Goal: Task Accomplishment & Management: Complete application form

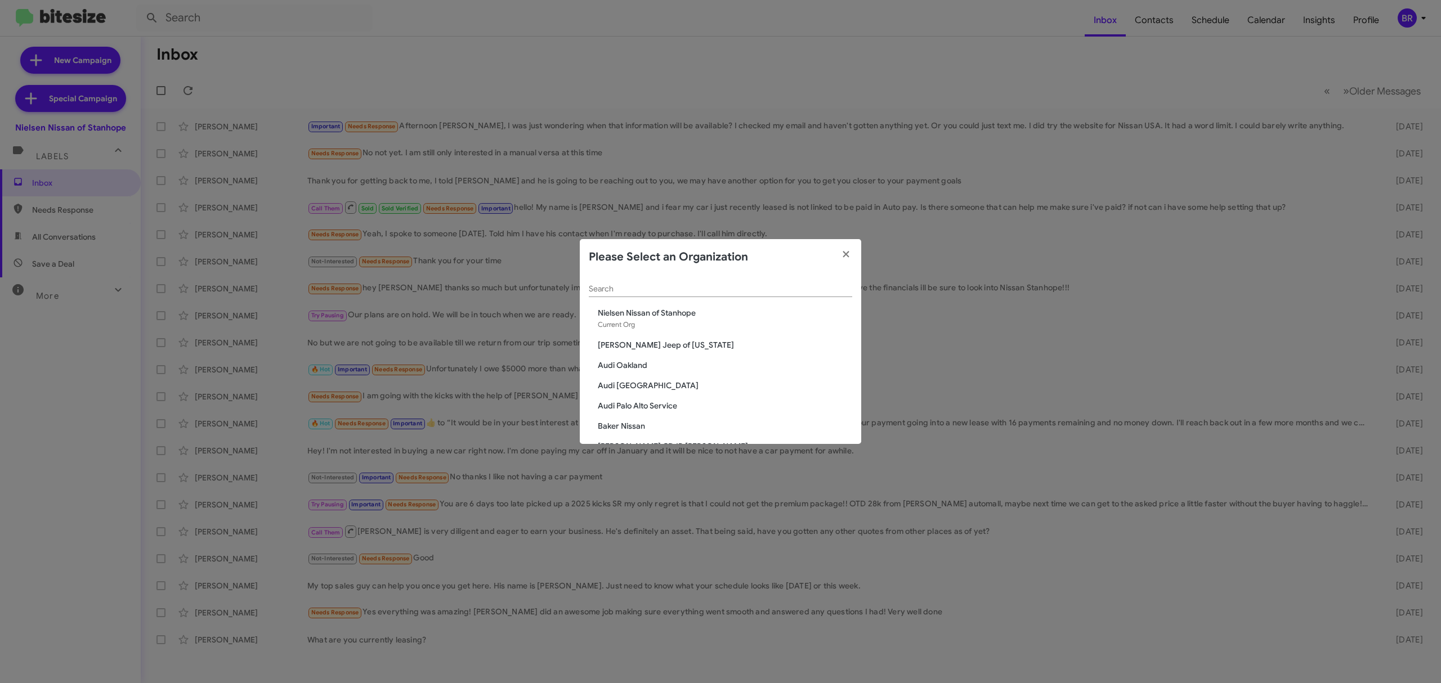
scroll to position [28, 0]
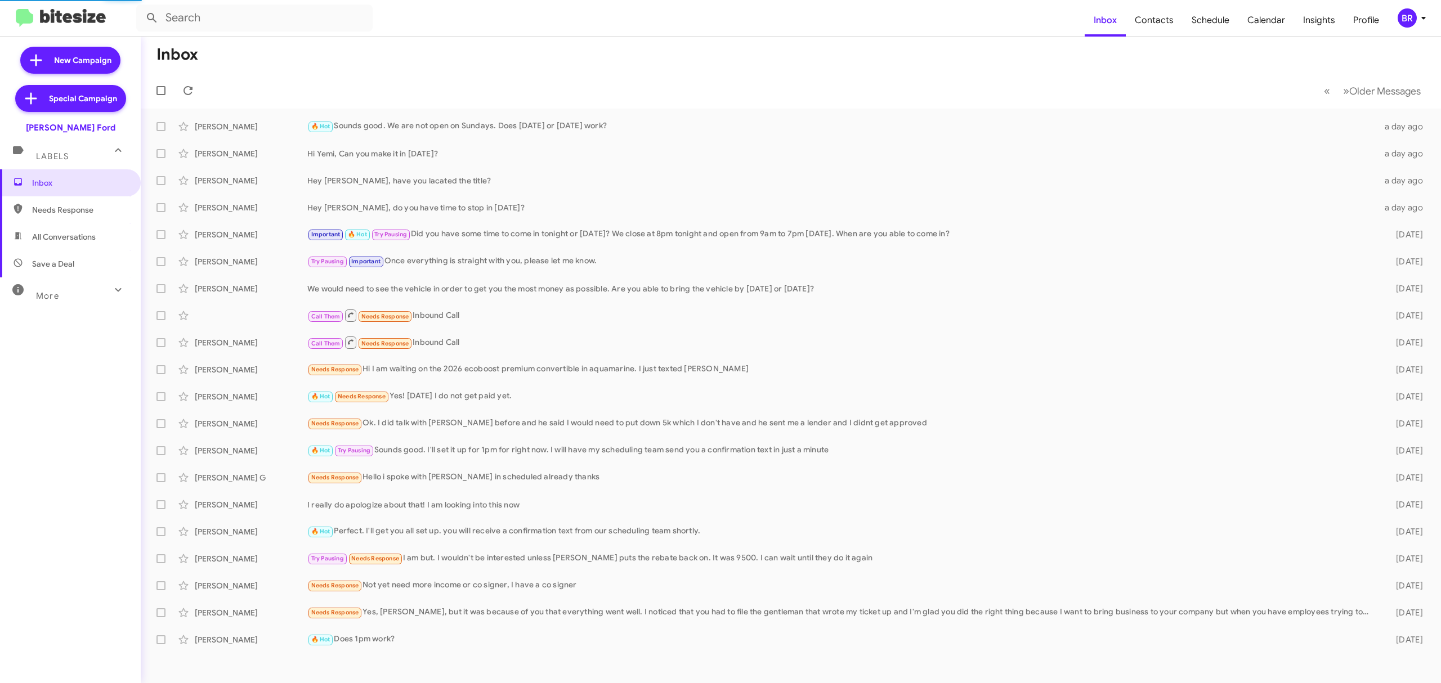
type input "in:groups"
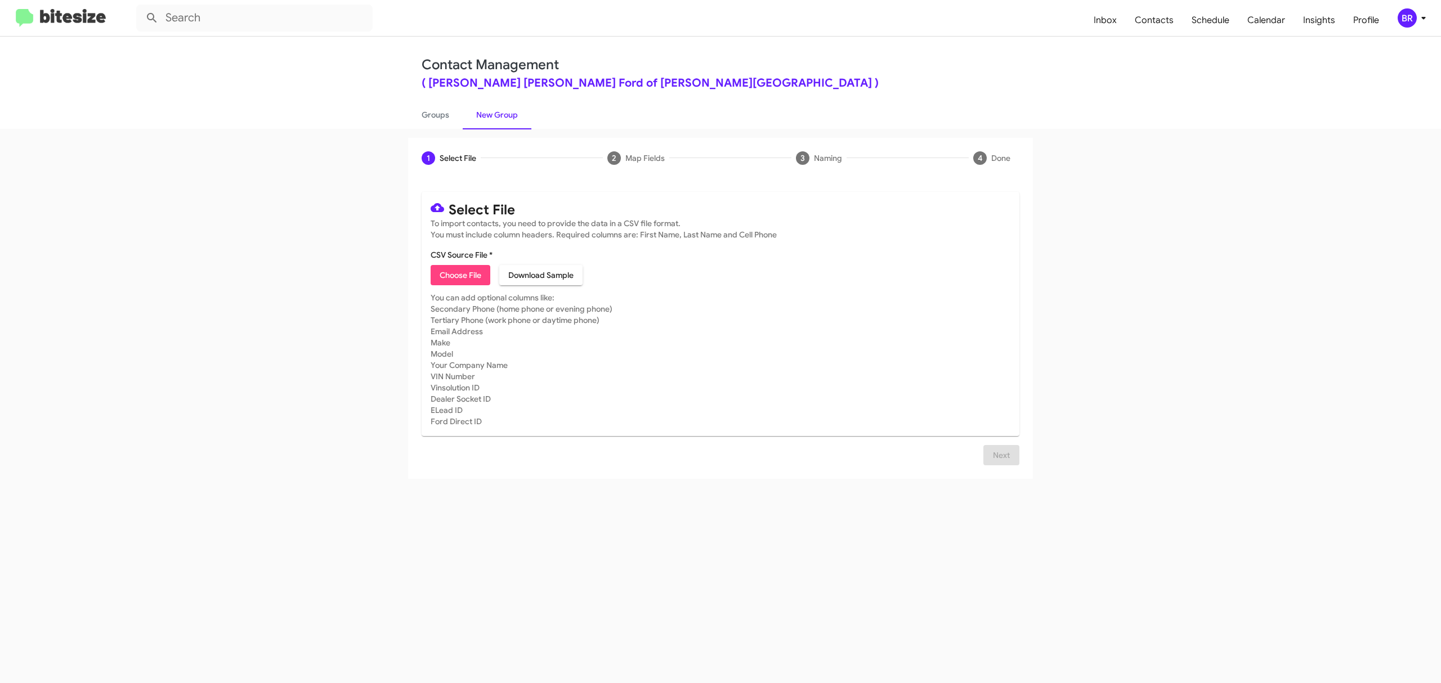
click at [460, 275] on span "Choose File" at bounding box center [461, 275] width 42 height 20
type input "BanisterFord_Opt-Out_[DATE]"
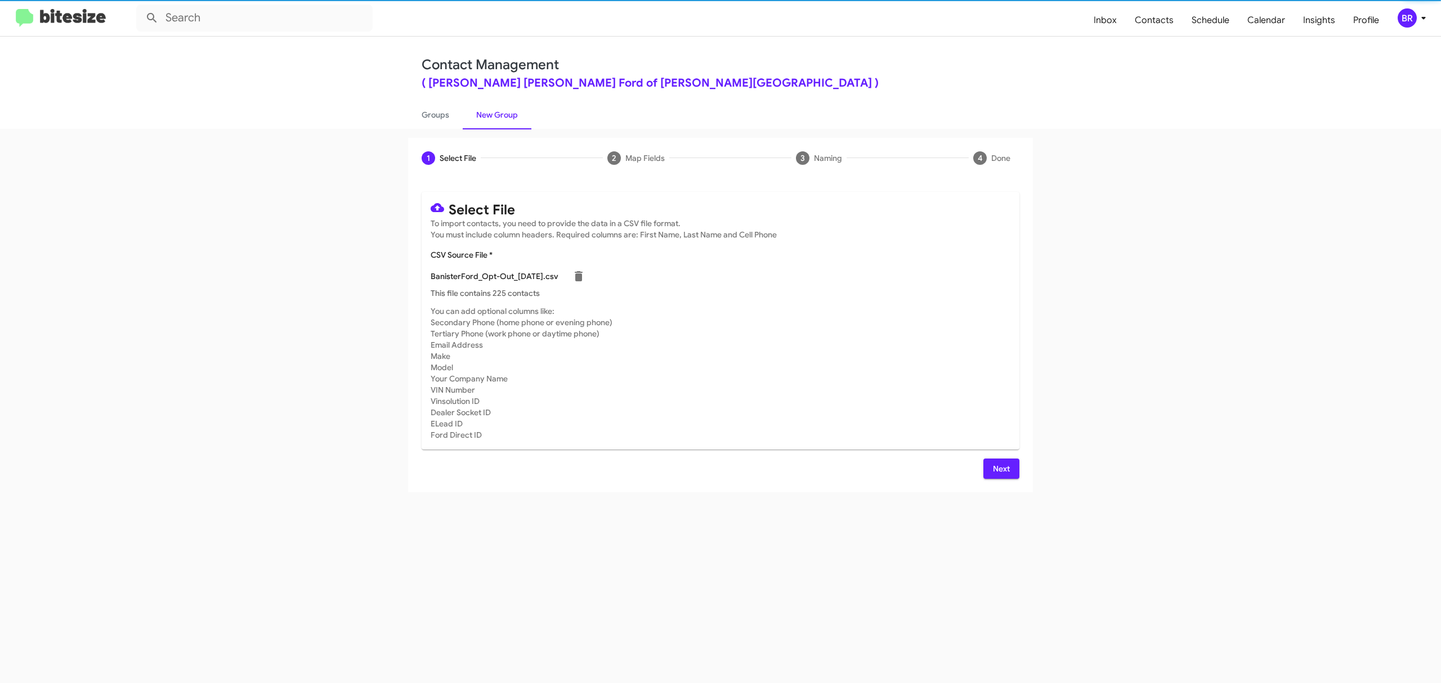
click at [1000, 468] on span "Next" at bounding box center [1001, 469] width 18 height 20
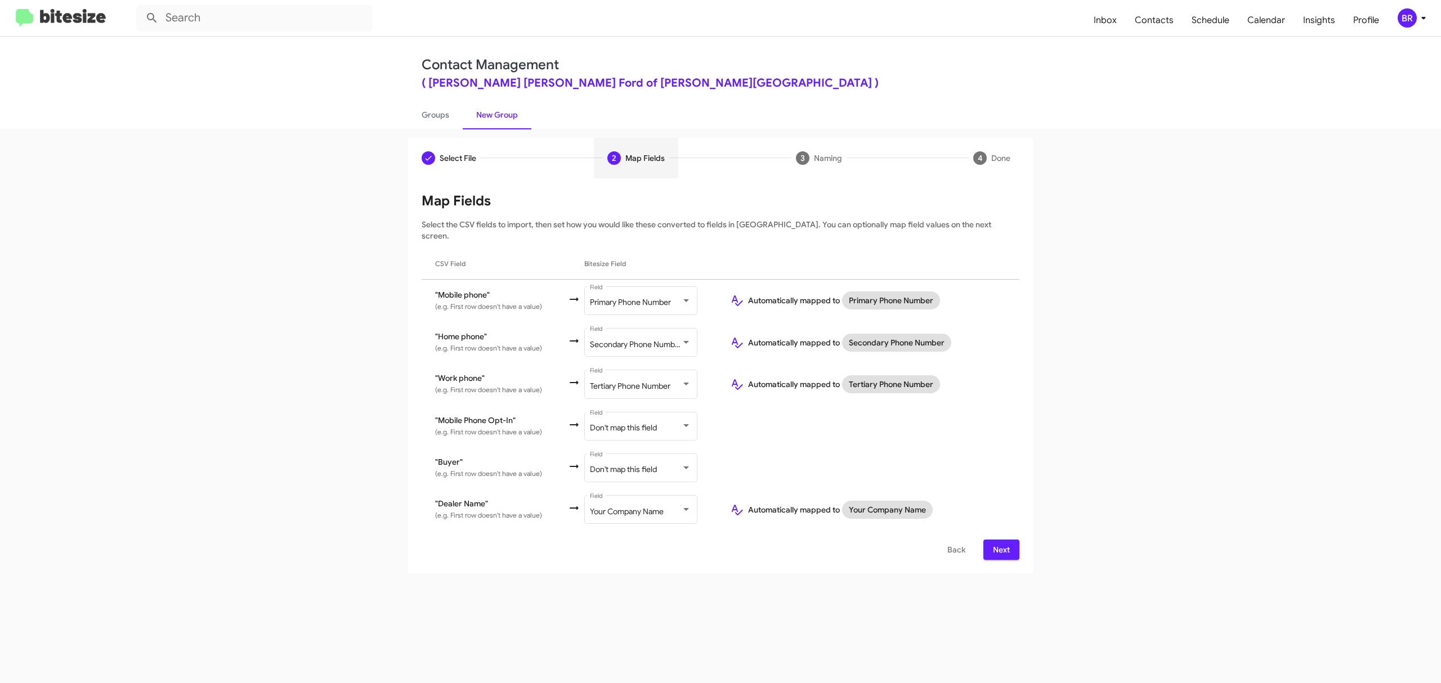
click at [1000, 540] on span "Next" at bounding box center [1001, 550] width 18 height 20
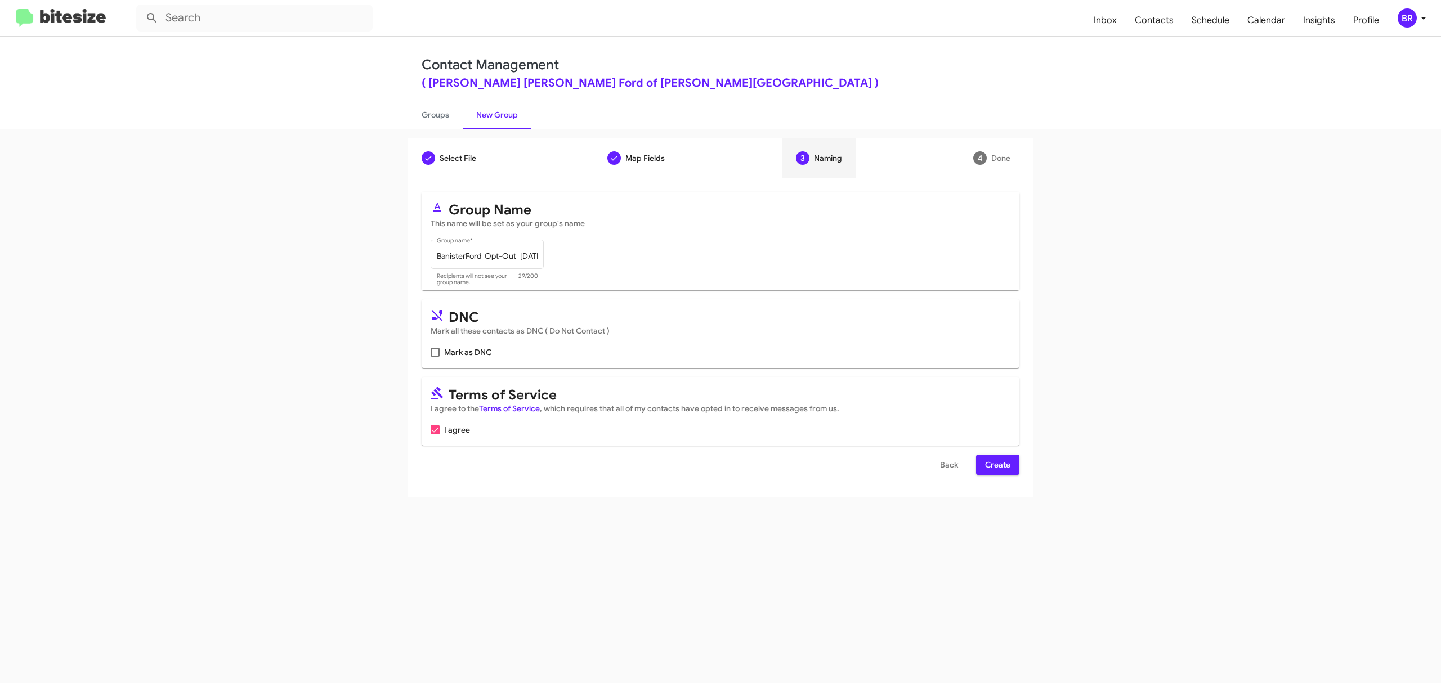
click at [435, 357] on input "Mark as DNC" at bounding box center [434, 357] width 1 height 1
checkbox input "true"
click at [996, 465] on span "Create" at bounding box center [997, 465] width 25 height 20
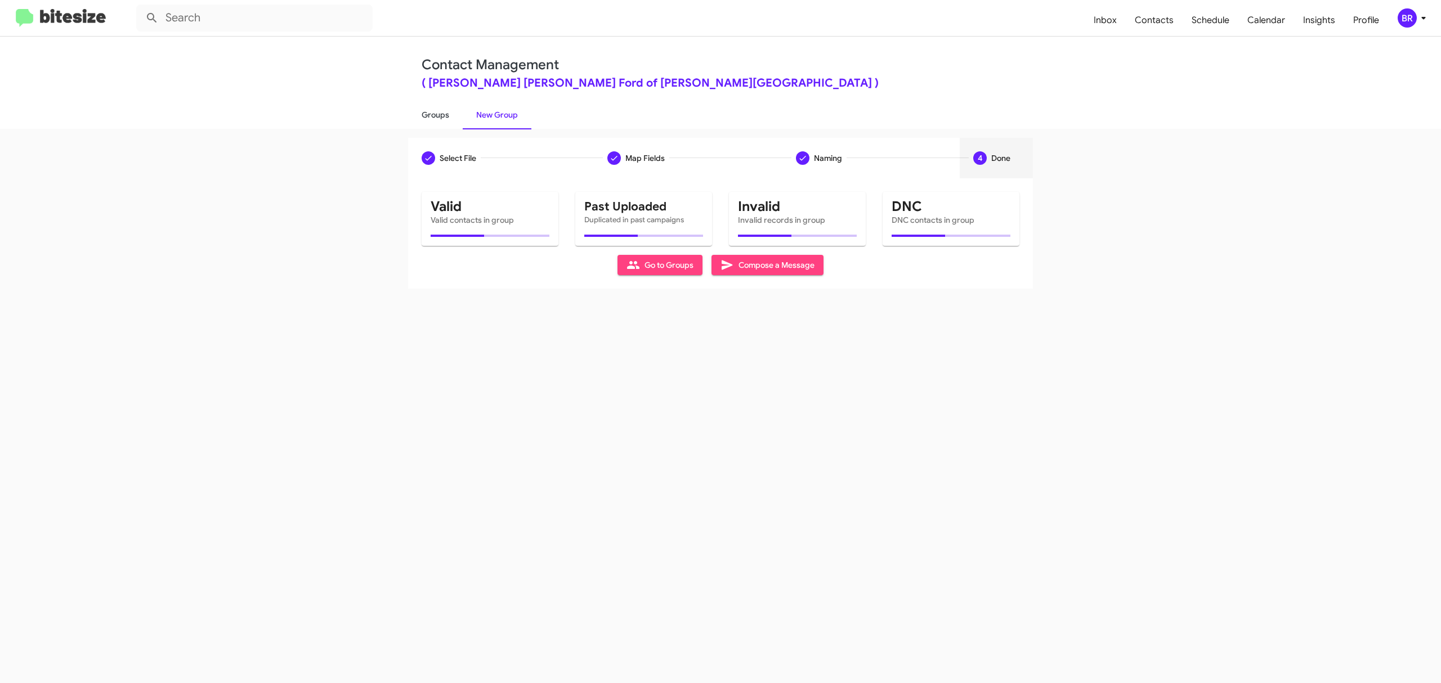
click at [434, 114] on link "Groups" at bounding box center [435, 114] width 55 height 29
type input "in:groups"
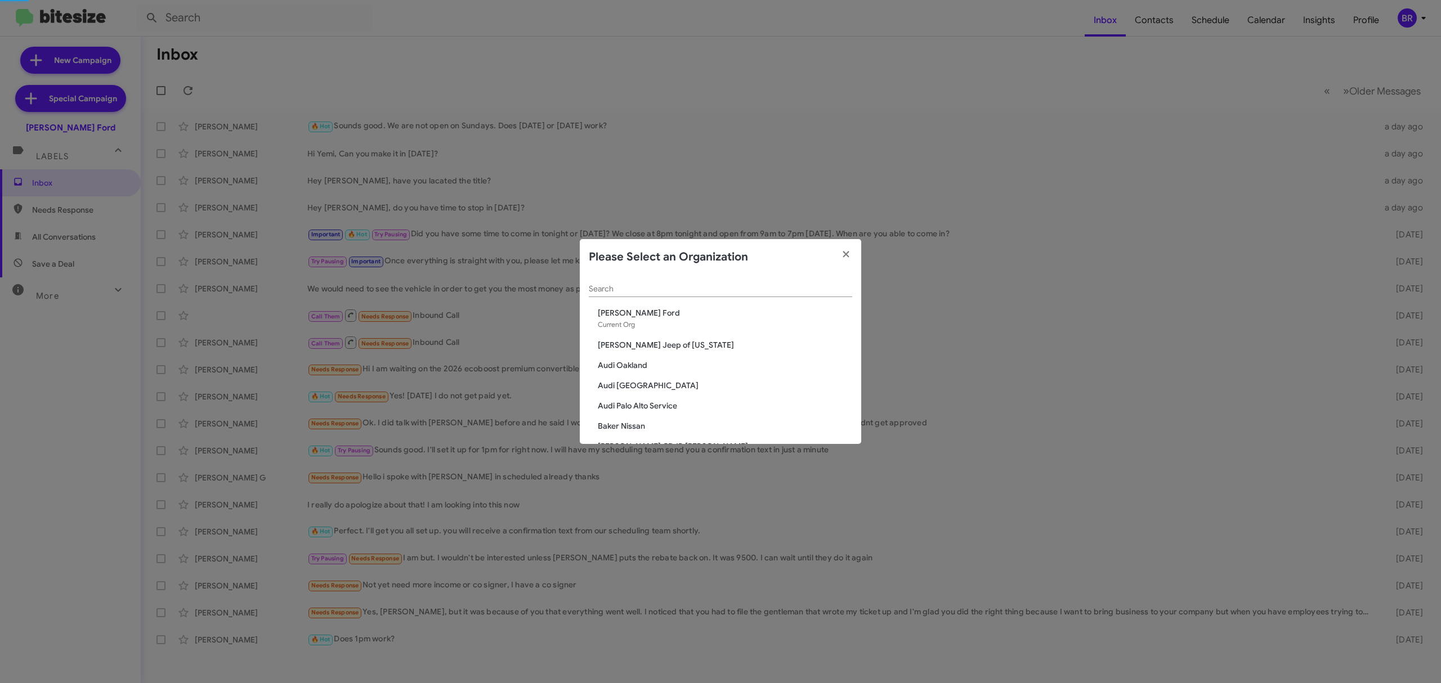
scroll to position [48, 0]
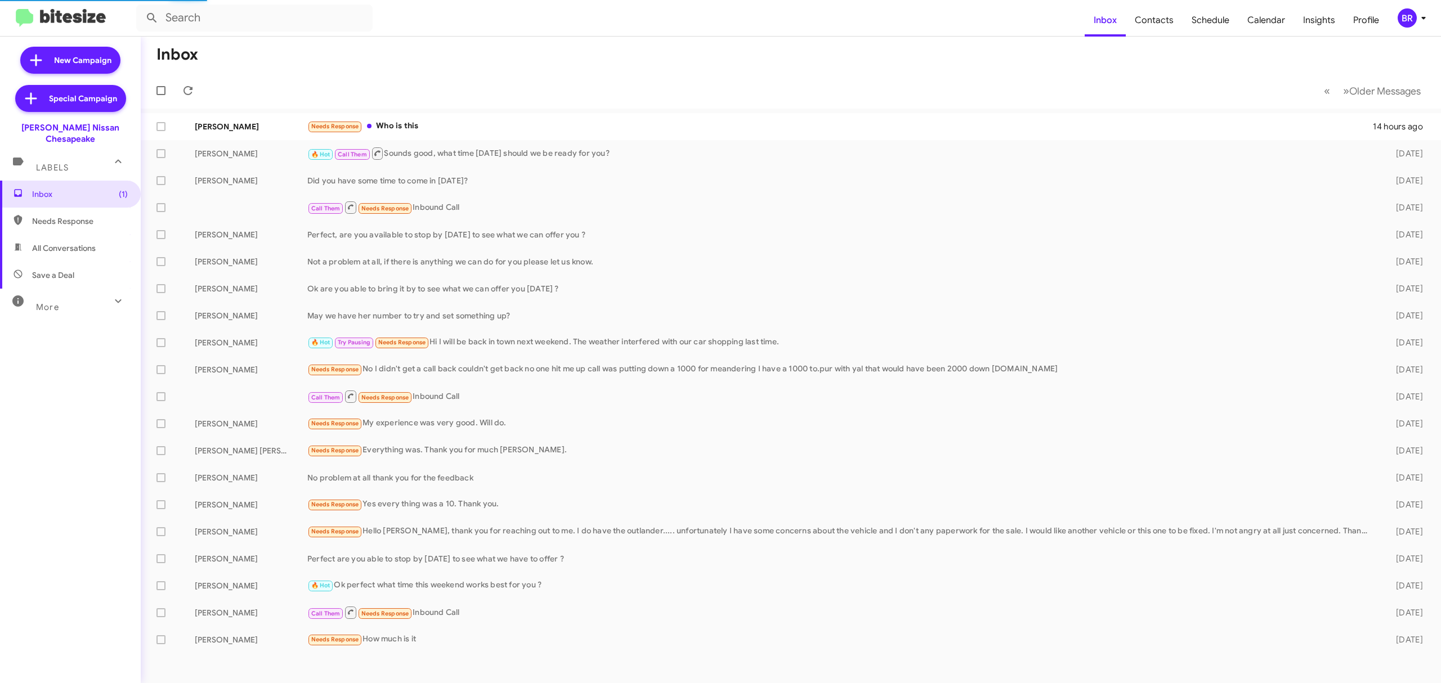
type input "in:groups"
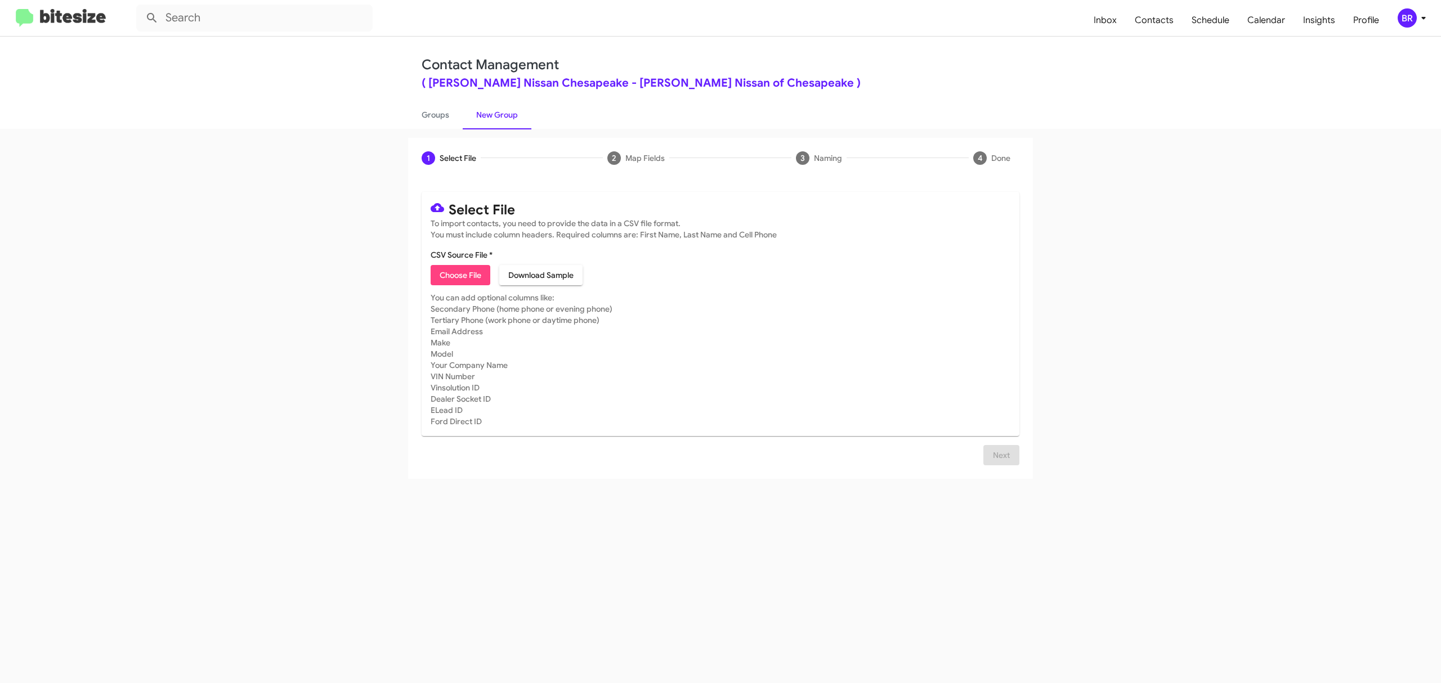
click at [460, 275] on span "Choose File" at bounding box center [461, 275] width 42 height 20
type input "BanisterNissanChesa_Opt-Out_[DATE]"
click at [1010, 465] on span "Next" at bounding box center [1001, 469] width 18 height 20
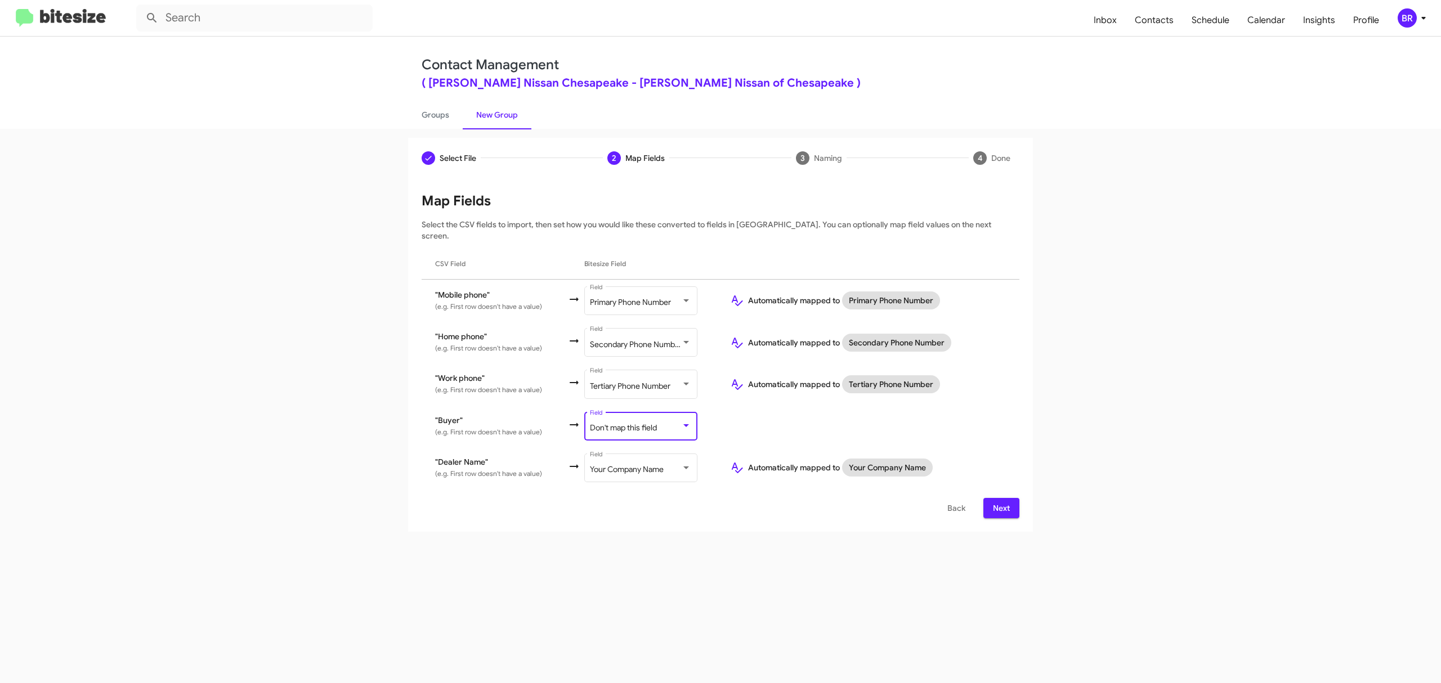
click at [651, 423] on span "Don't map this field" at bounding box center [623, 428] width 67 height 10
click at [774, 611] on div at bounding box center [720, 341] width 1441 height 683
click at [953, 500] on span "Back" at bounding box center [956, 508] width 18 height 20
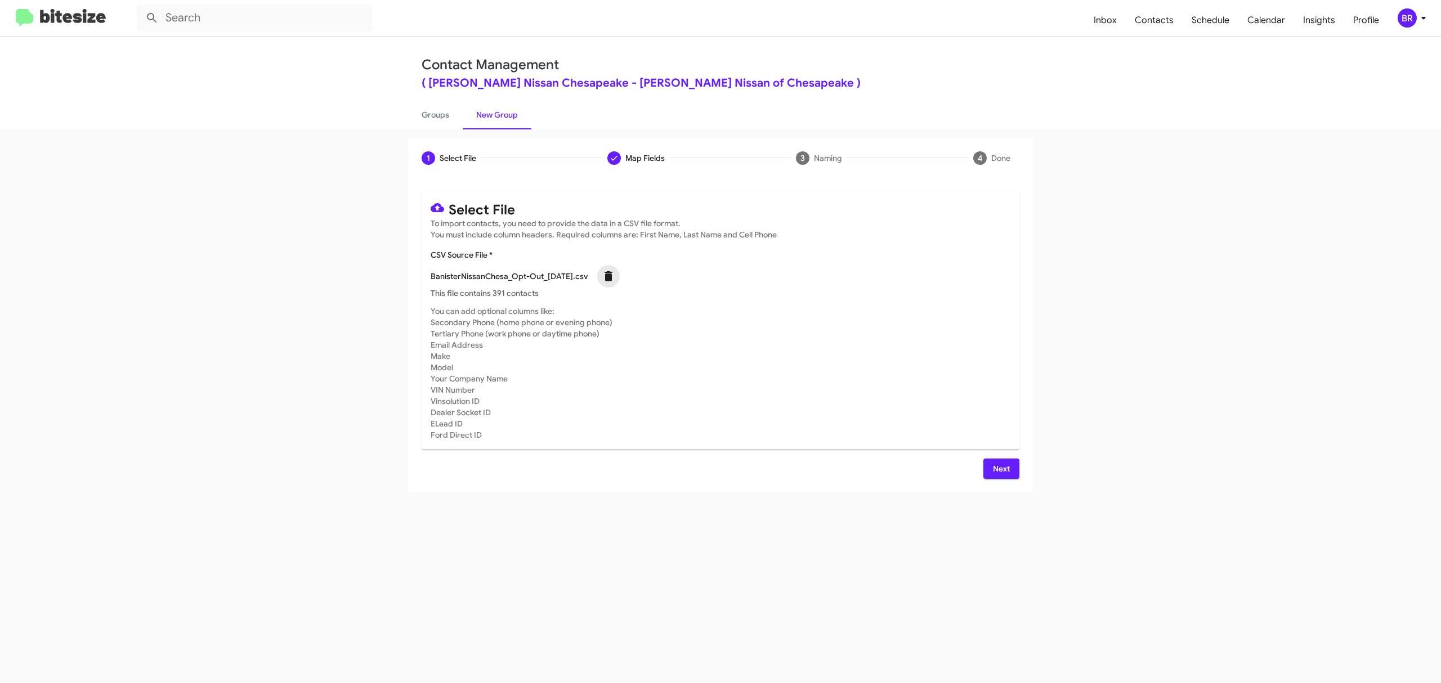
click at [609, 276] on icon at bounding box center [609, 277] width 14 height 14
checkbox input "false"
click at [476, 269] on span "Choose File" at bounding box center [461, 275] width 42 height 20
type input "BanisterNissanChesa_Opt-Out_10-12-25"
click at [986, 473] on button "Next" at bounding box center [1001, 469] width 36 height 20
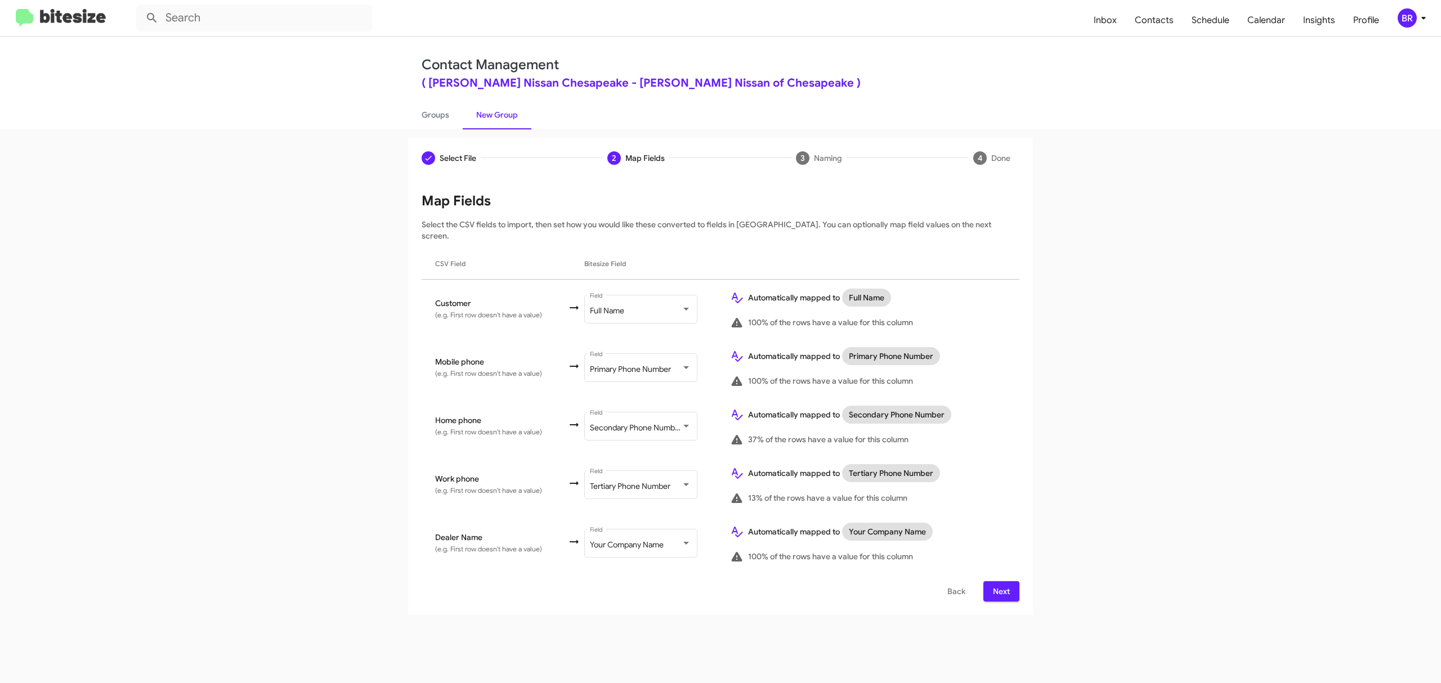
click at [980, 455] on td "Automatically mapped to Tertiary Phone Number 13% of the rows have a value for …" at bounding box center [870, 484] width 298 height 59
click at [1401, 15] on div "BR" at bounding box center [1406, 17] width 19 height 19
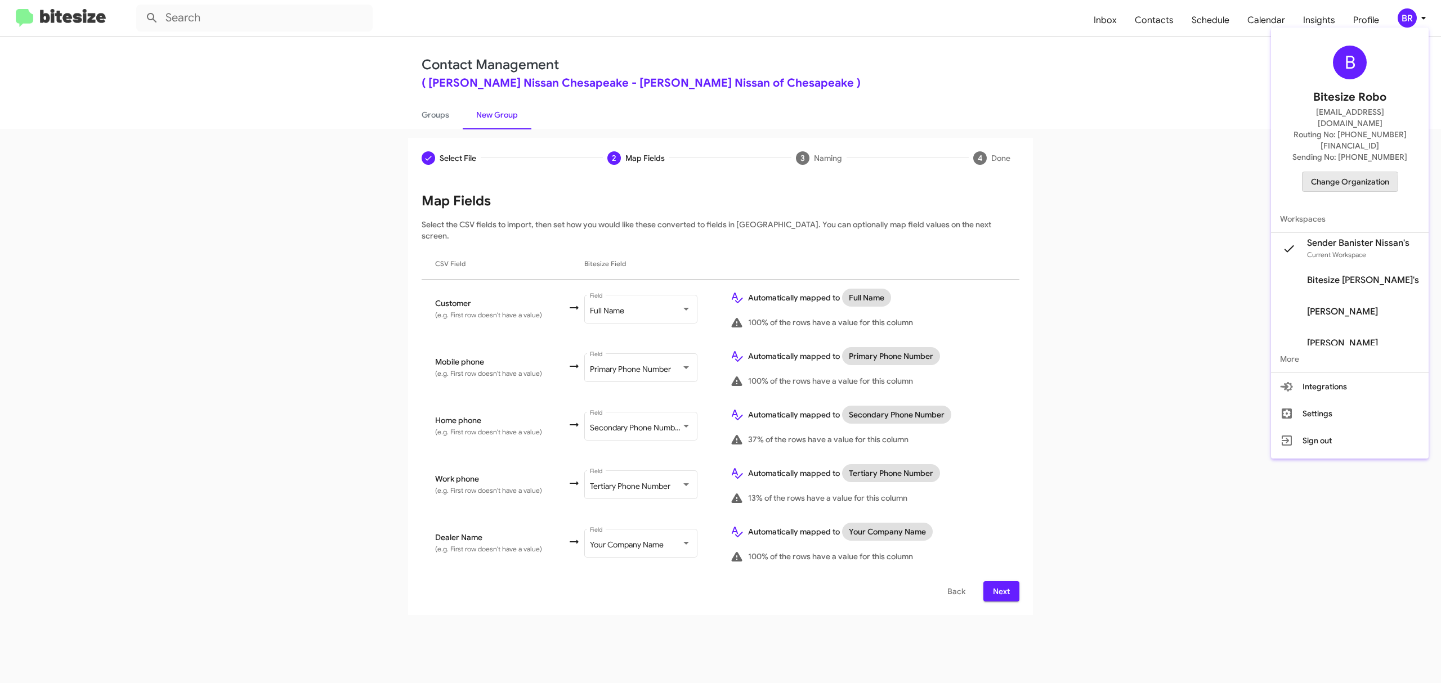
click at [1331, 172] on span "Change Organization" at bounding box center [1350, 181] width 78 height 19
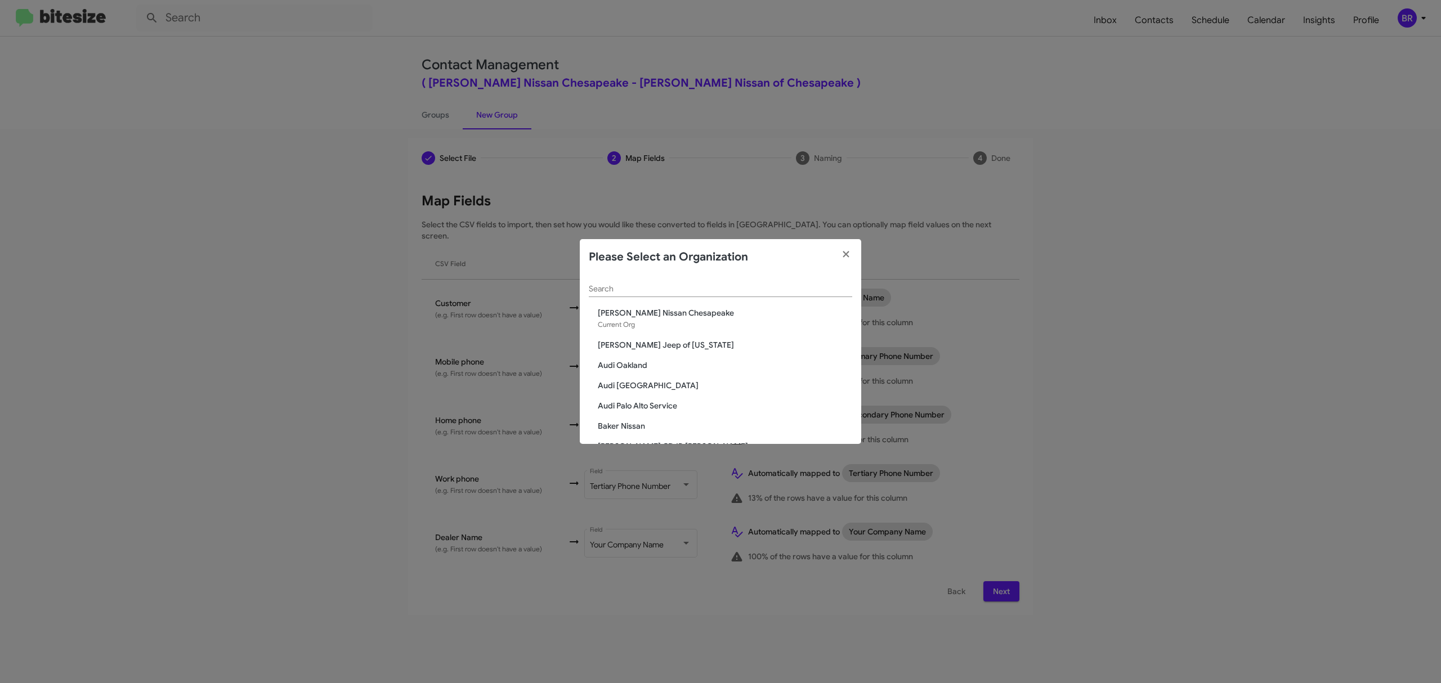
click at [672, 285] on input "Search" at bounding box center [720, 289] width 263 height 9
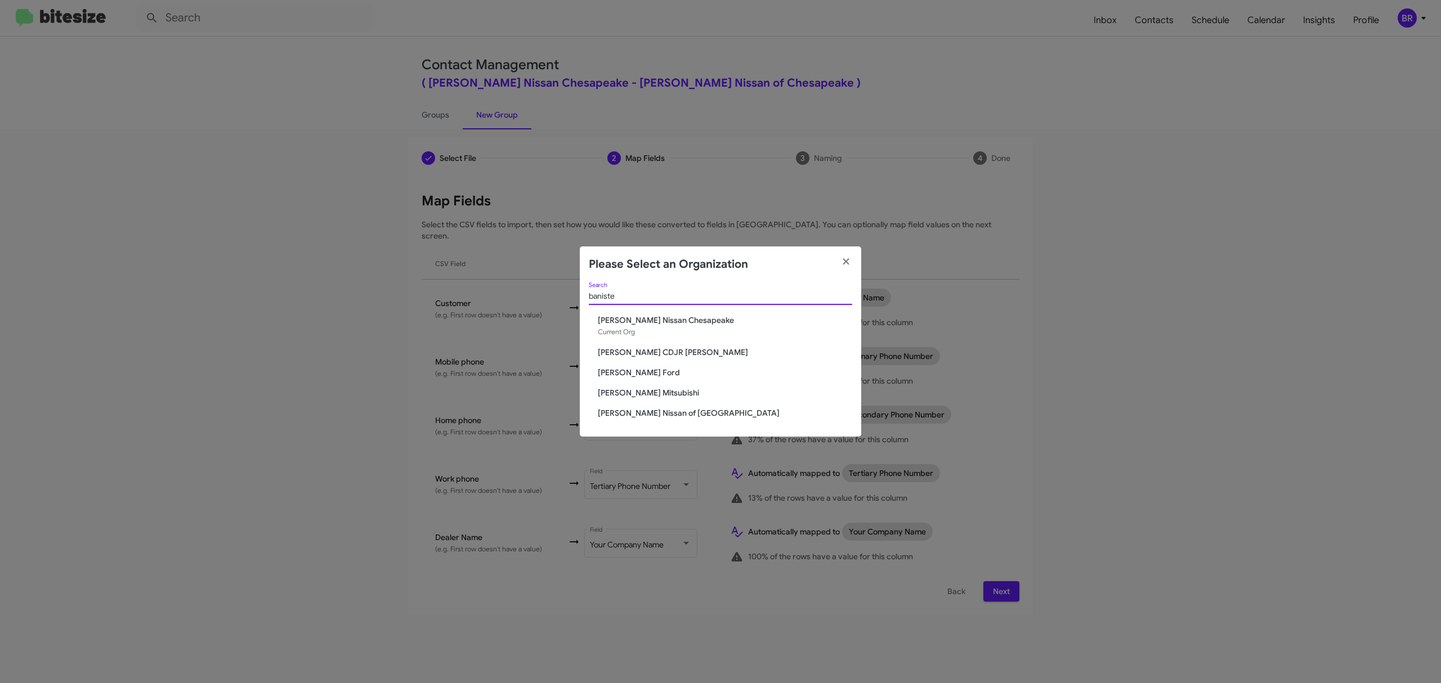
type input "baniste"
click at [653, 348] on span "Banister CDJR Hampton" at bounding box center [725, 352] width 254 height 11
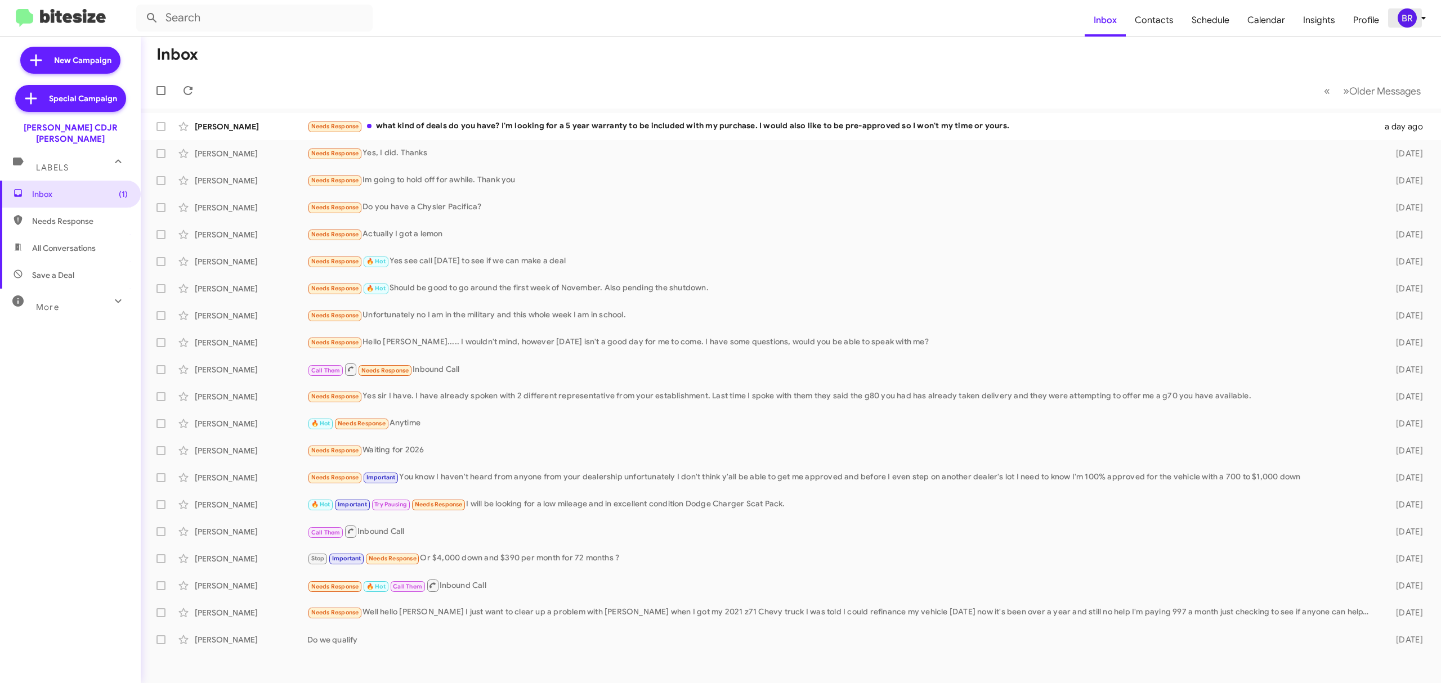
click at [1403, 19] on div "BR" at bounding box center [1406, 17] width 19 height 19
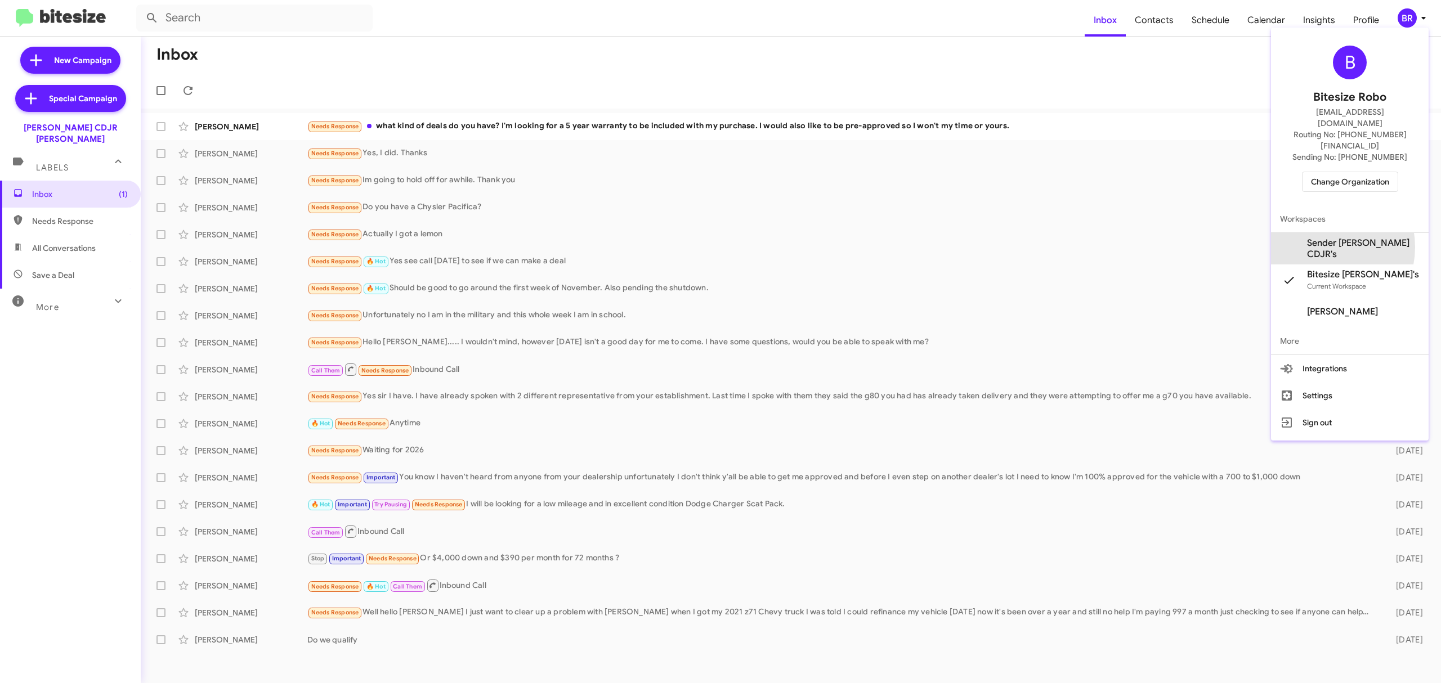
click at [1338, 237] on span "Sender [PERSON_NAME] CDJR's" at bounding box center [1363, 248] width 113 height 23
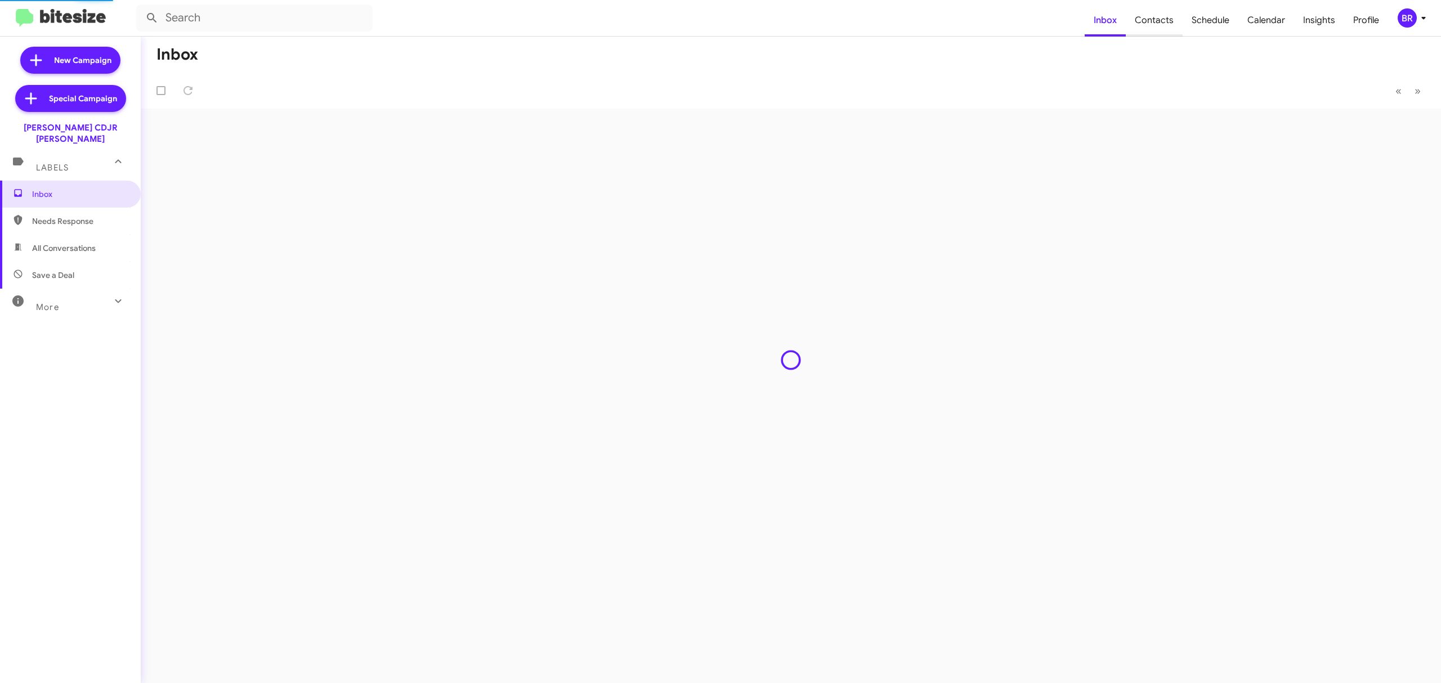
click at [1164, 17] on span "Contacts" at bounding box center [1153, 20] width 57 height 33
type input "in:groups"
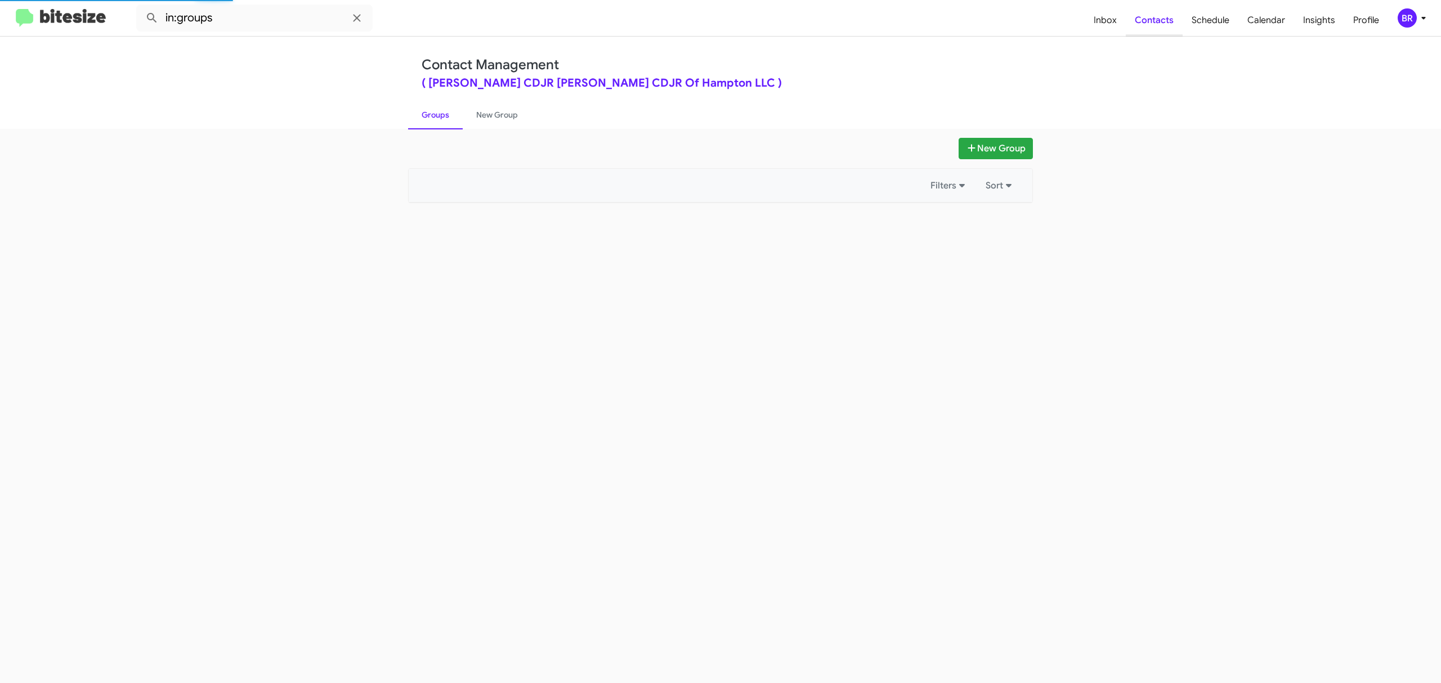
click at [1164, 17] on span "Contacts" at bounding box center [1153, 20] width 57 height 33
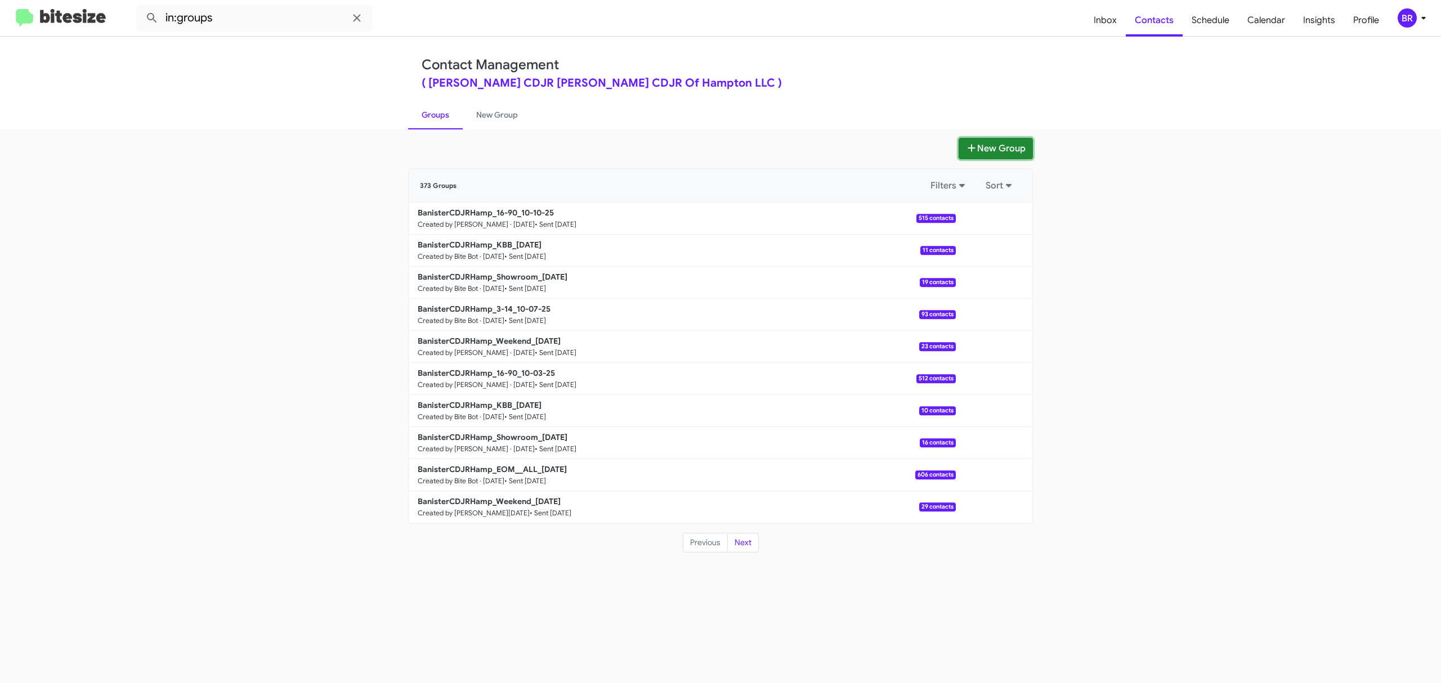
click at [1009, 138] on button "New Group" at bounding box center [995, 148] width 74 height 21
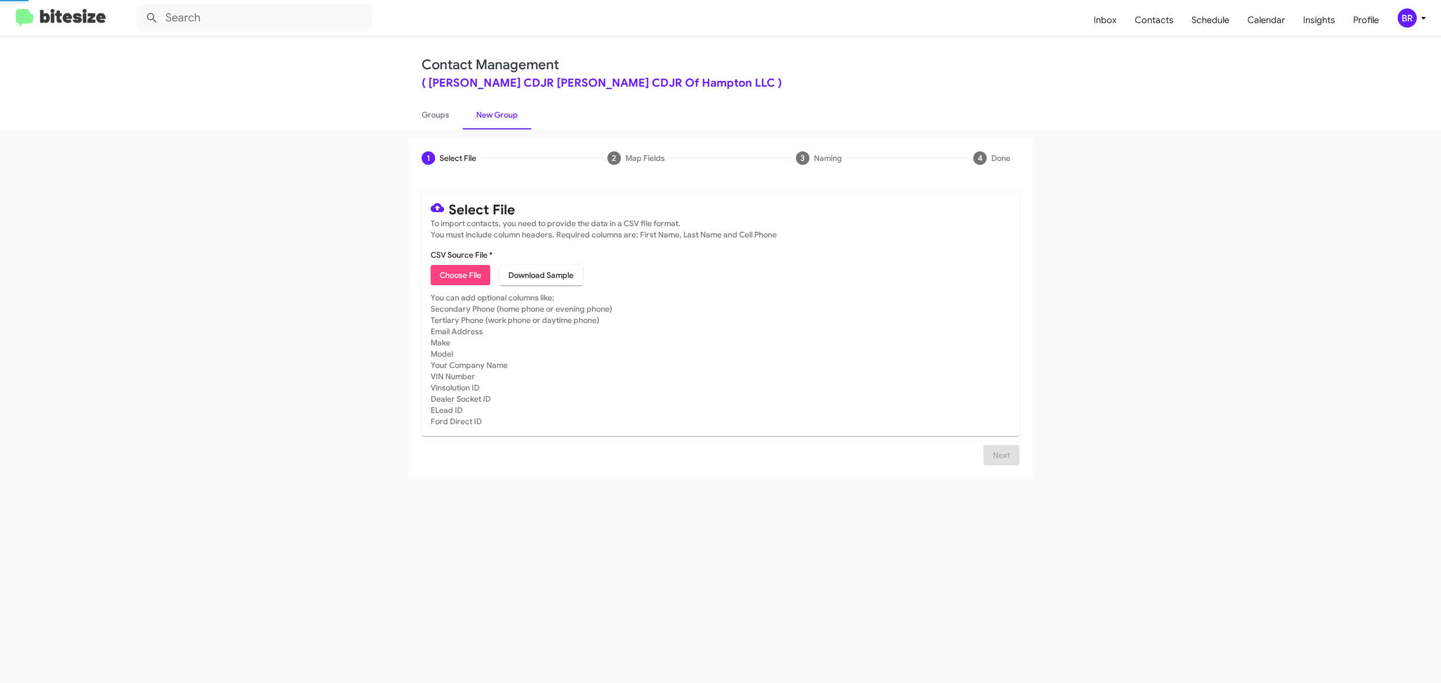
click at [1009, 138] on div "1 Select File 2 Map Fields 3 Naming 4 Done" at bounding box center [720, 158] width 625 height 41
click at [478, 275] on button "Choose File" at bounding box center [461, 275] width 60 height 20
type input "BanisterCDJRHamp_Opt-Out_[DATE]"
click at [1004, 469] on span "Next" at bounding box center [1001, 469] width 18 height 20
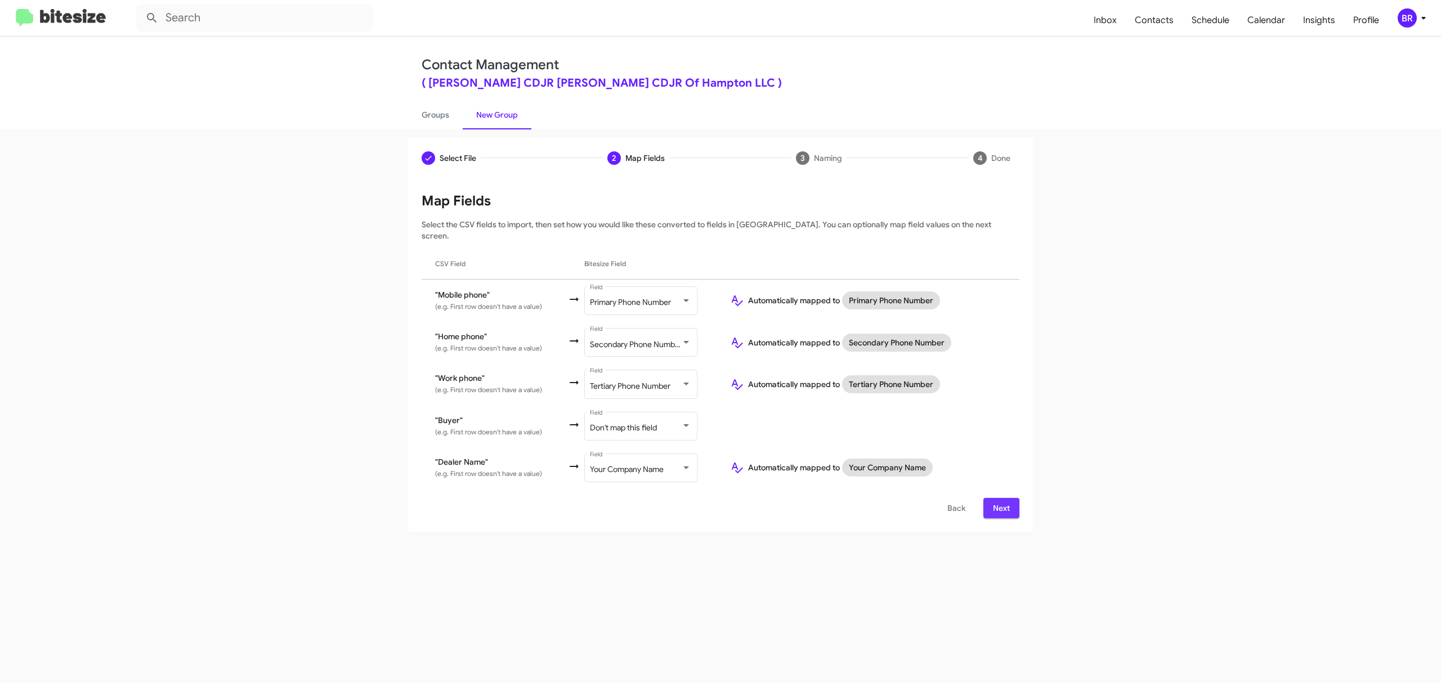
click at [995, 498] on span "Next" at bounding box center [1001, 508] width 18 height 20
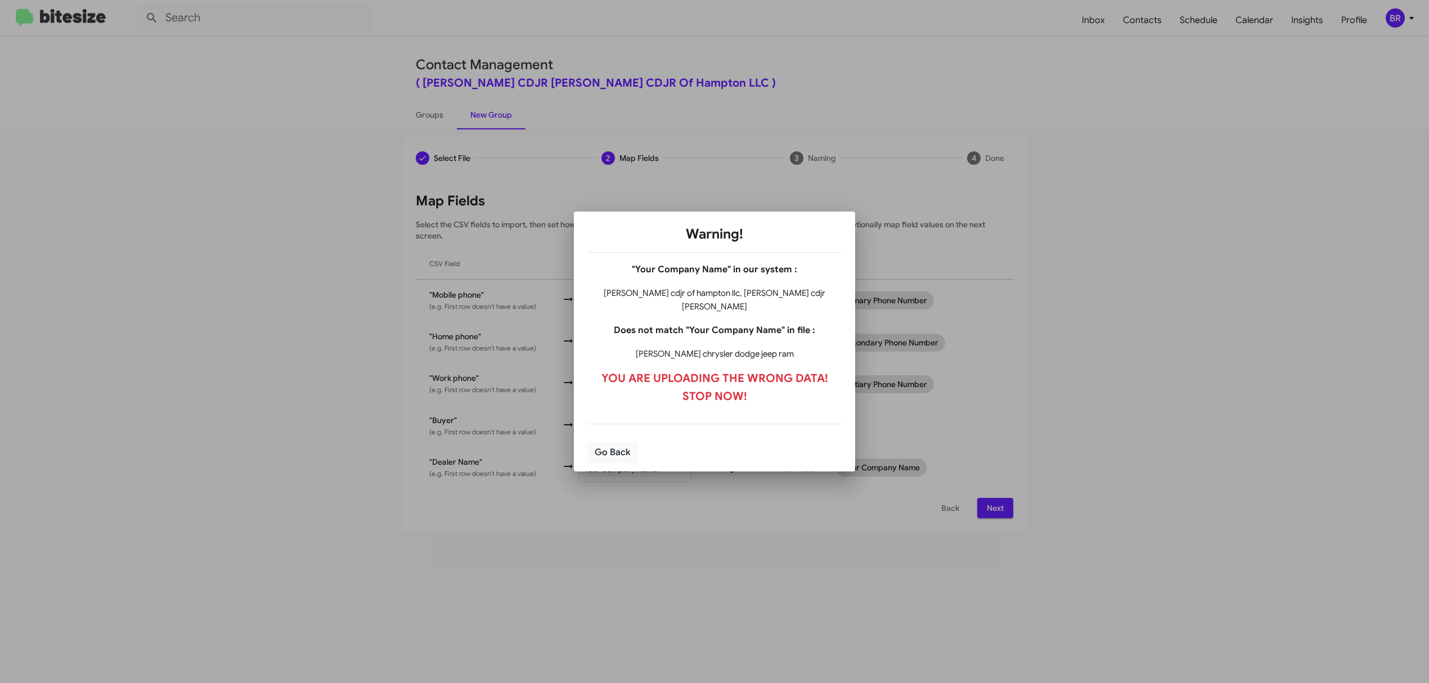
click at [1163, 218] on div at bounding box center [714, 341] width 1429 height 683
